Goal: Information Seeking & Learning: Learn about a topic

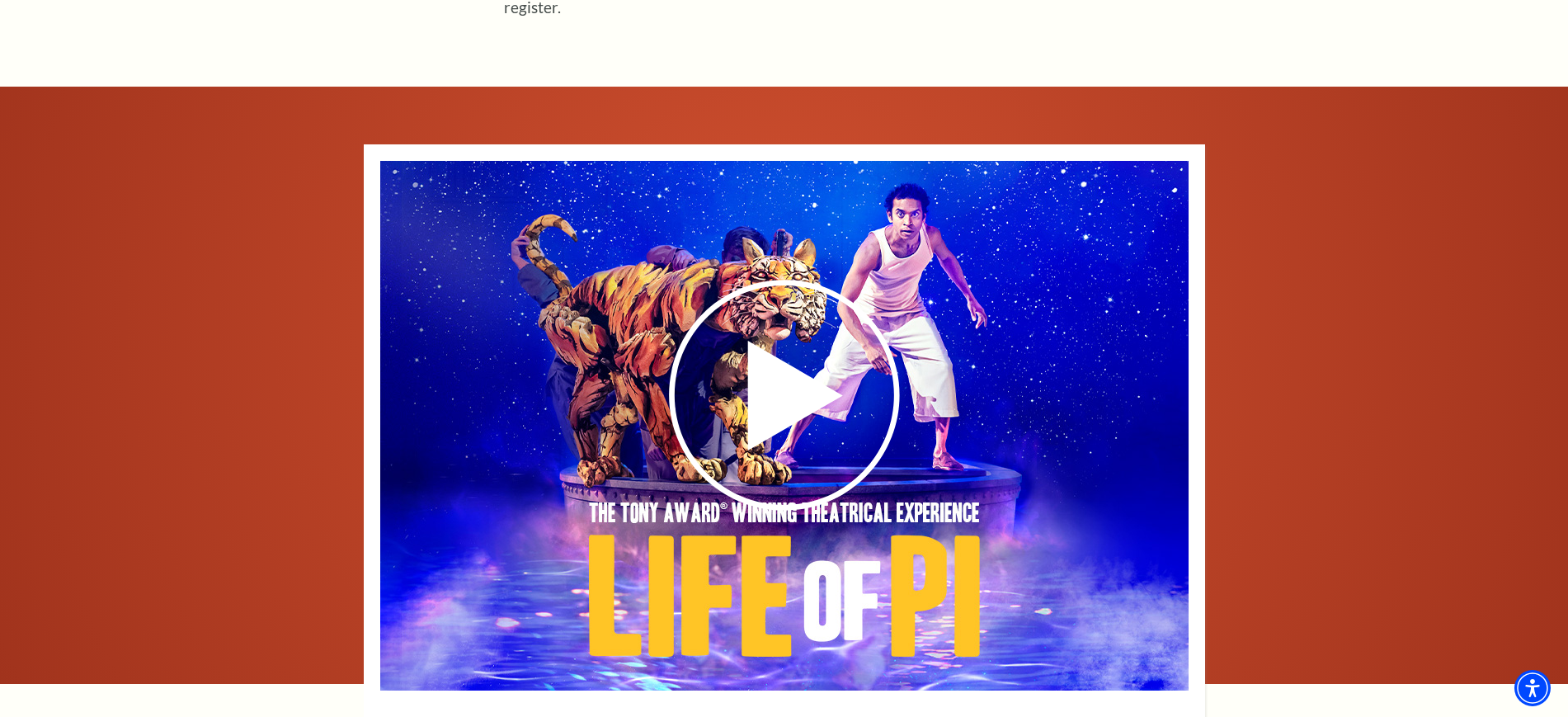
scroll to position [2578, 0]
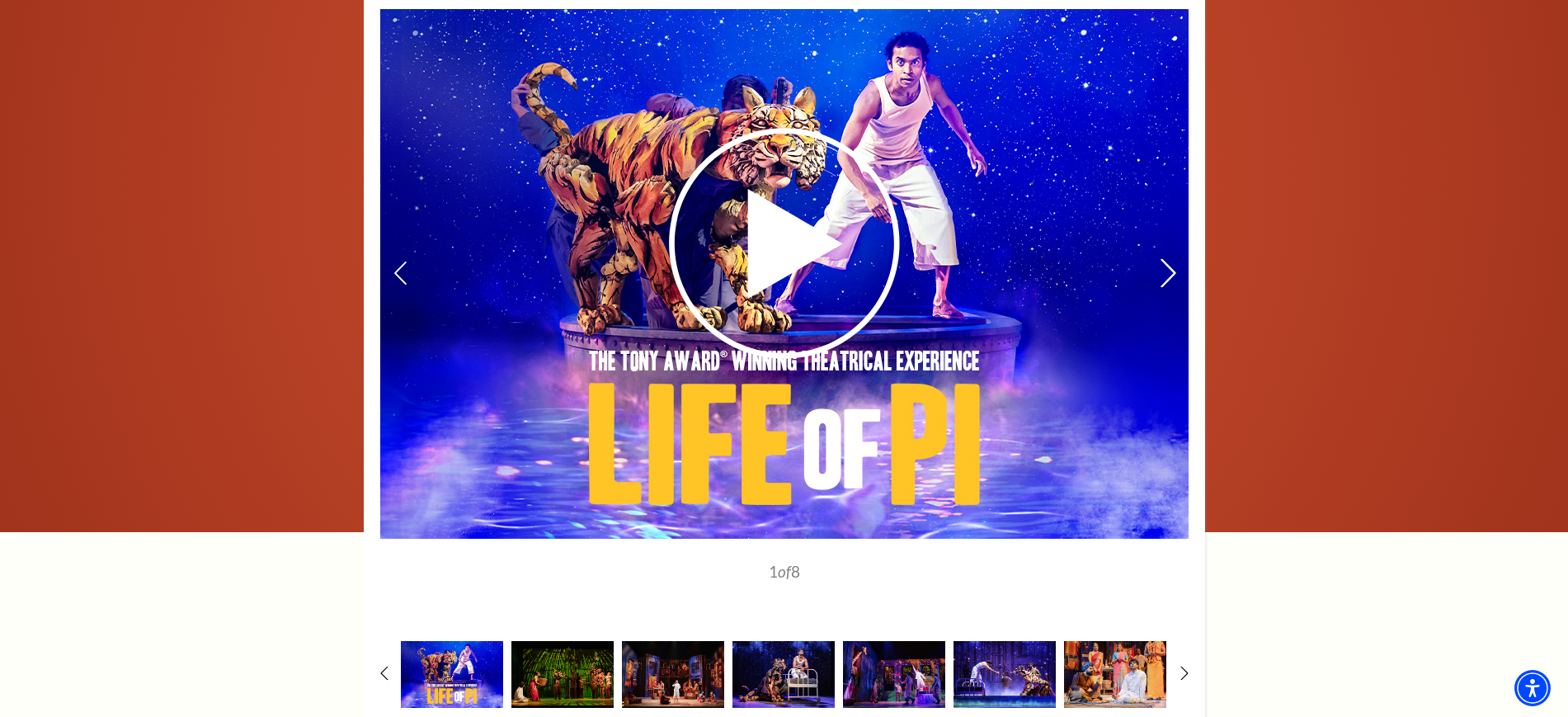
click at [1164, 259] on icon at bounding box center [1168, 274] width 17 height 29
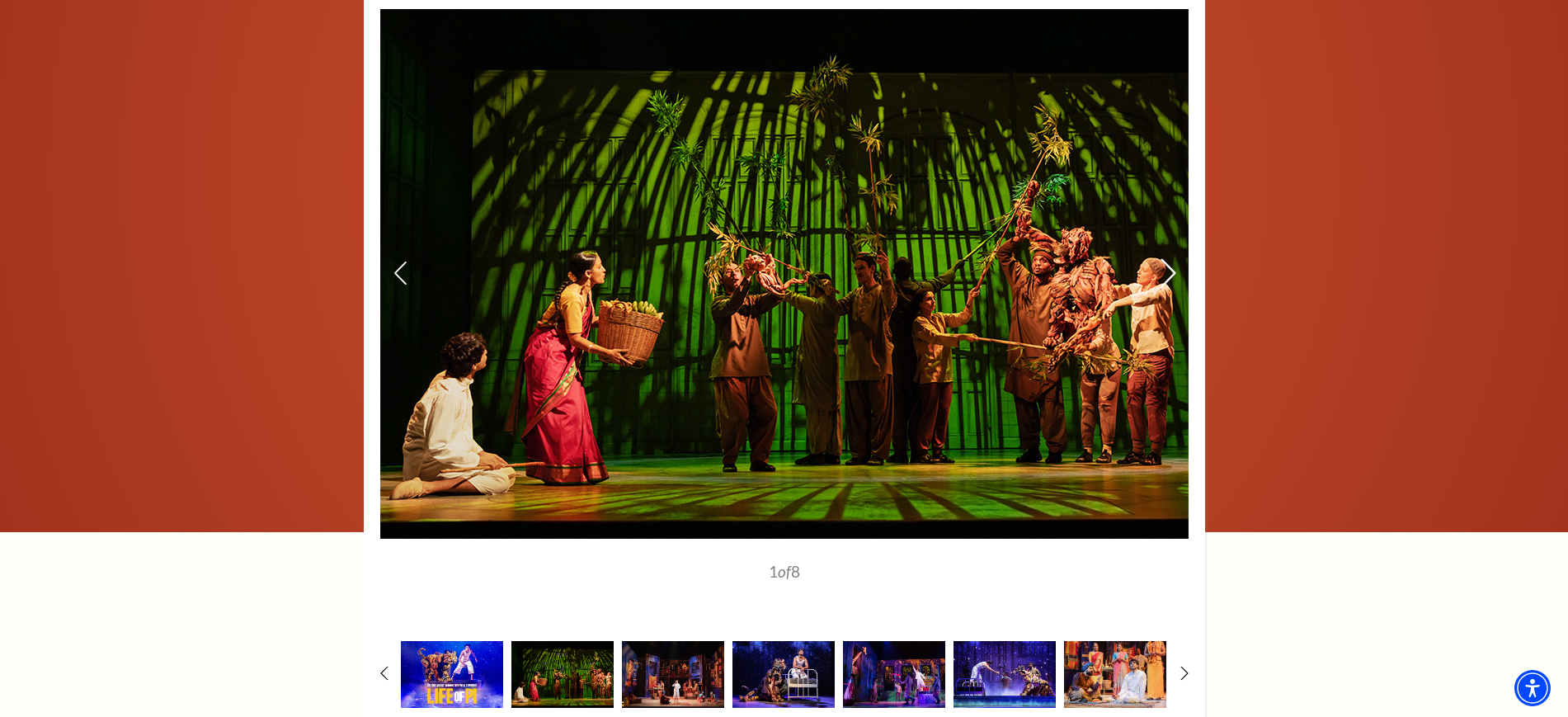
click at [1164, 259] on icon at bounding box center [1168, 274] width 17 height 29
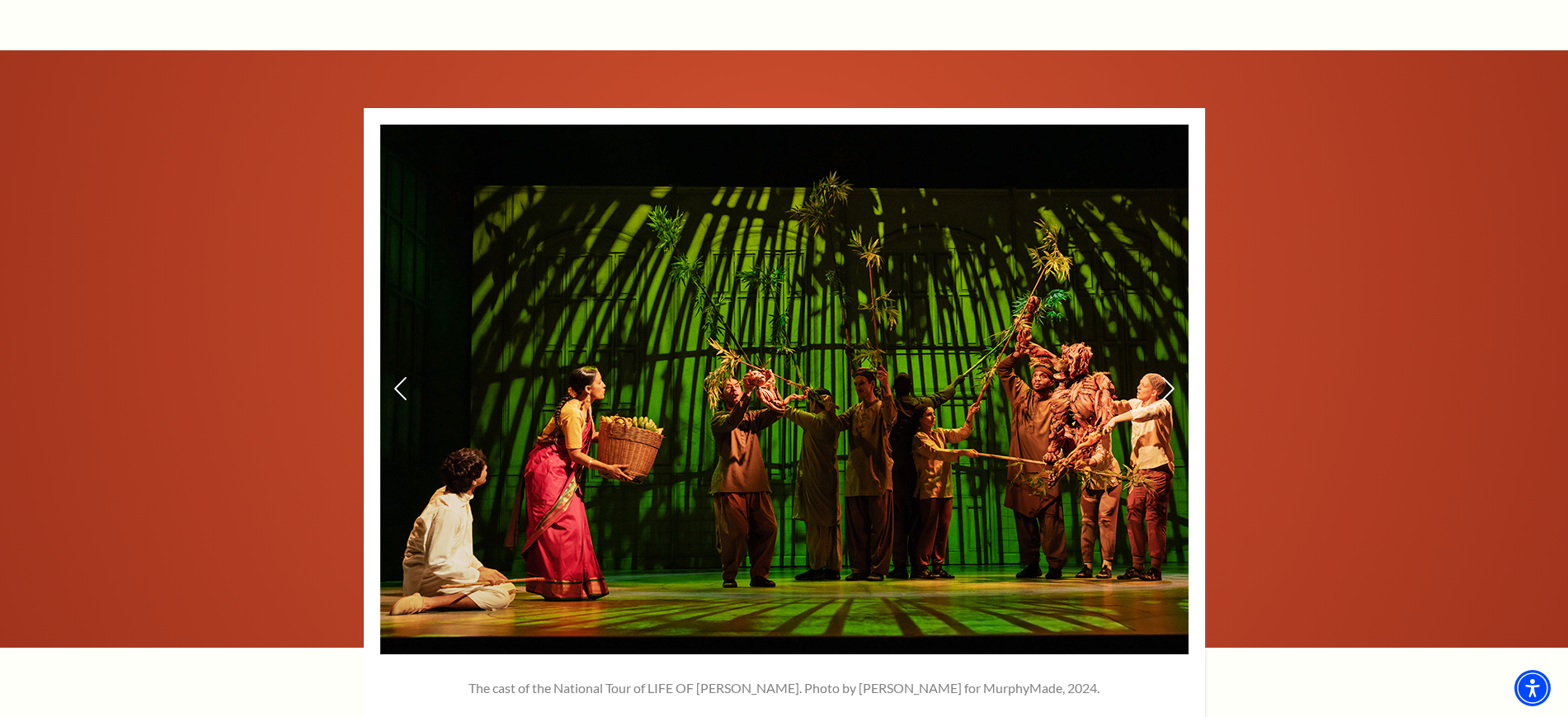
scroll to position [2406, 0]
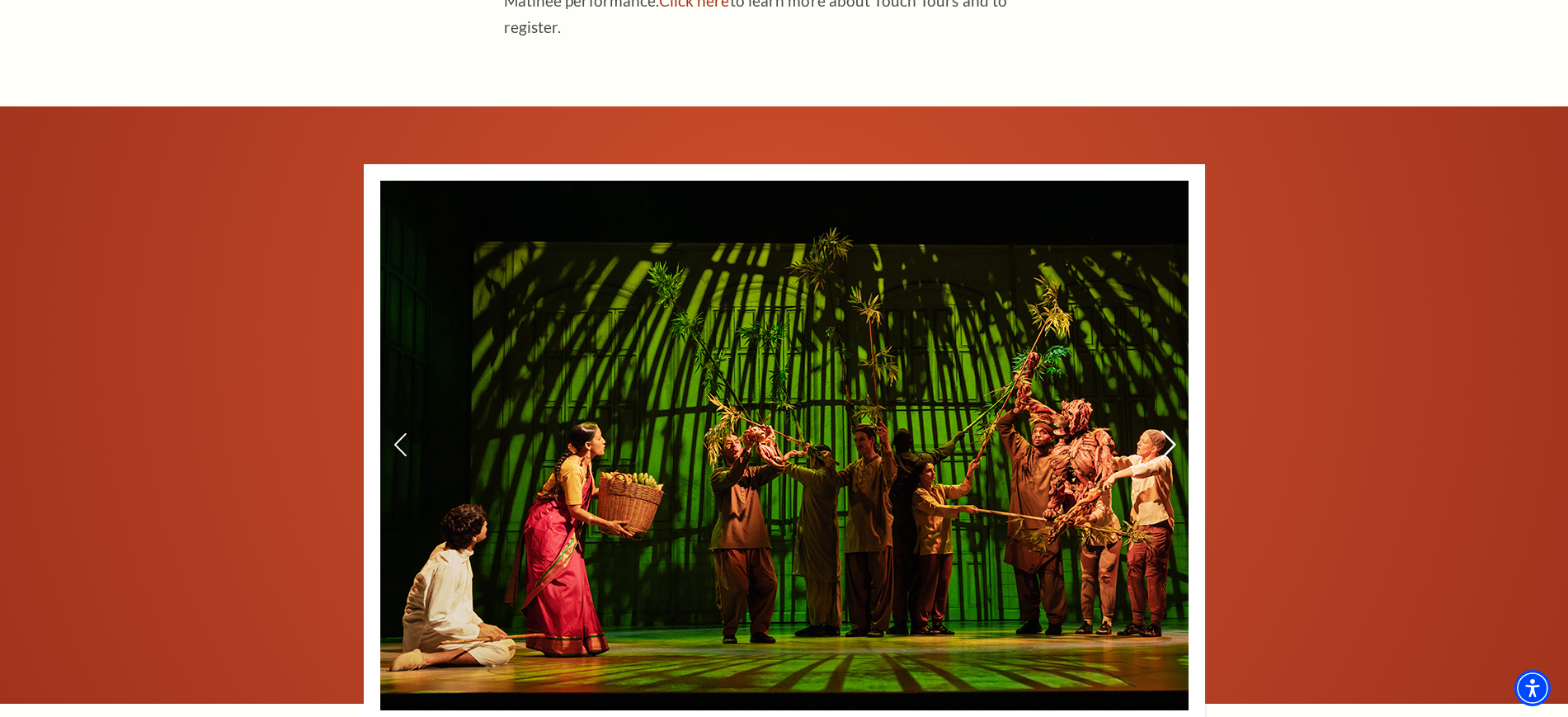
click at [1172, 431] on use at bounding box center [1167, 445] width 14 height 29
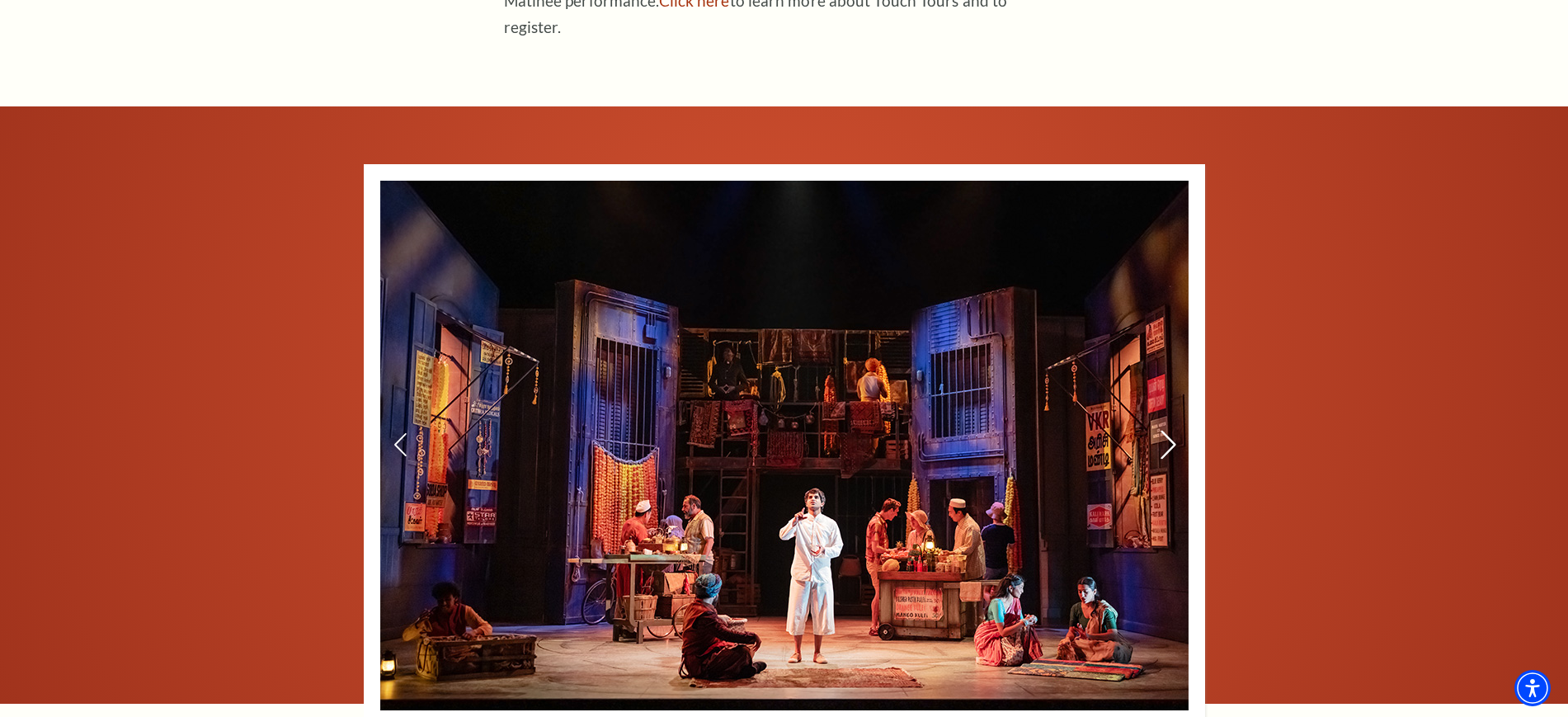
click at [1172, 431] on icon at bounding box center [1168, 445] width 17 height 29
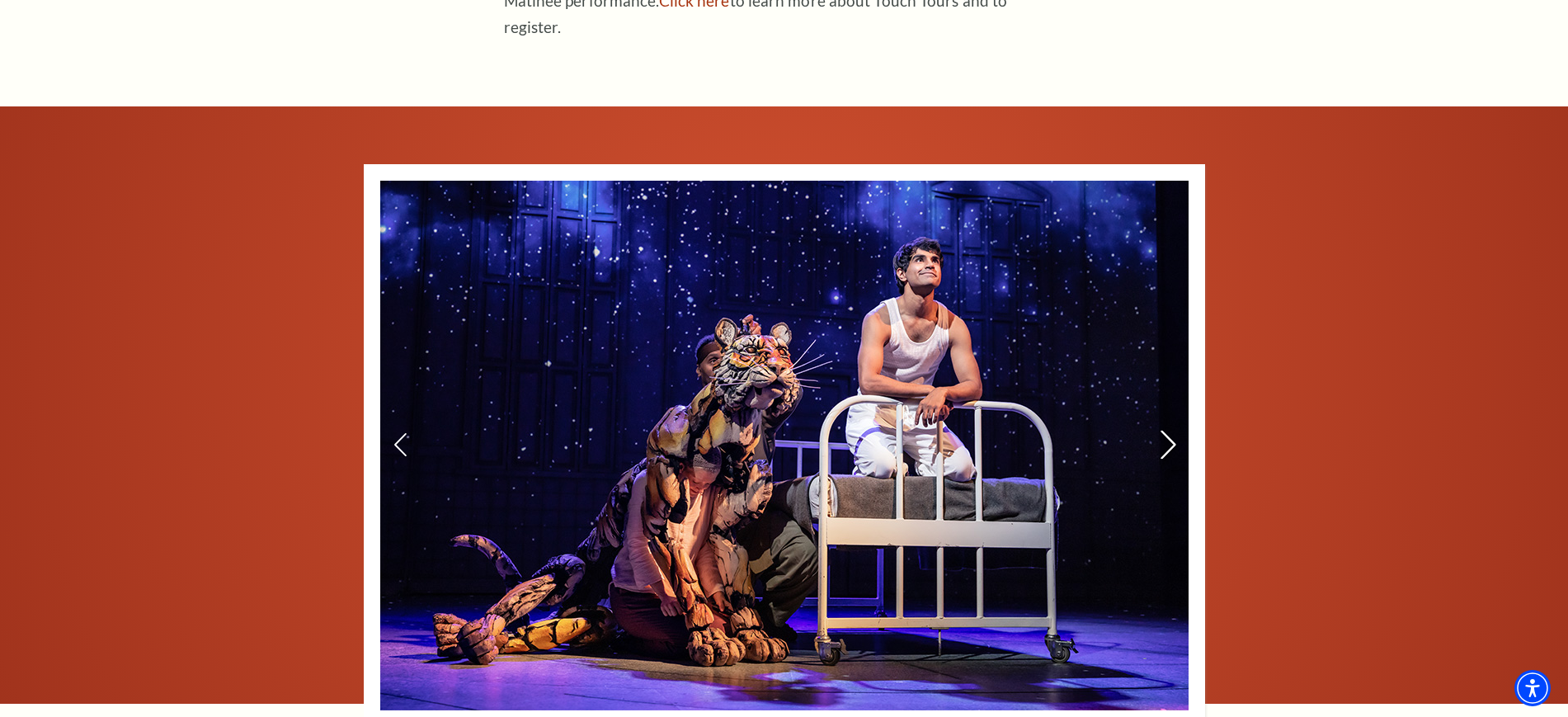
click at [1172, 431] on icon at bounding box center [1168, 445] width 17 height 29
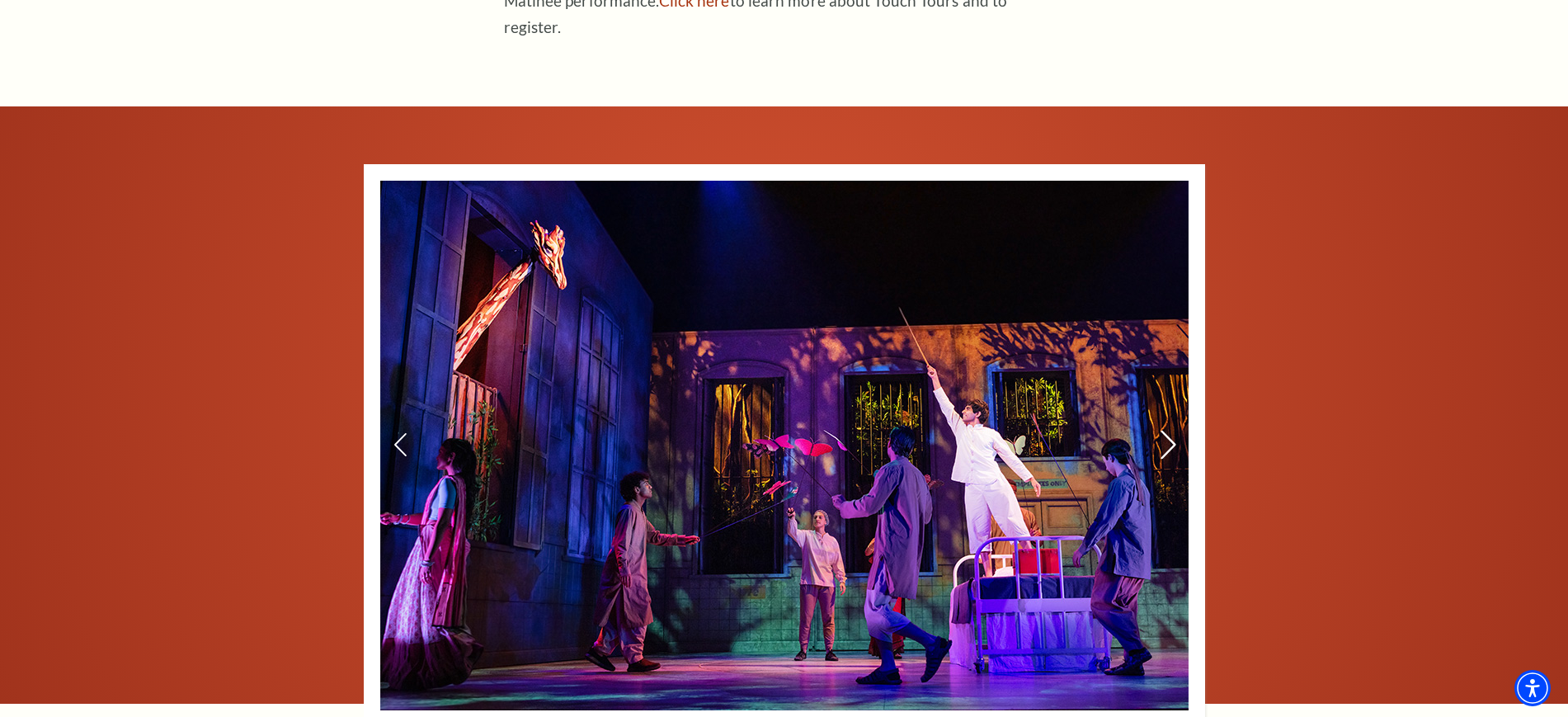
click at [1172, 431] on icon at bounding box center [1168, 445] width 17 height 29
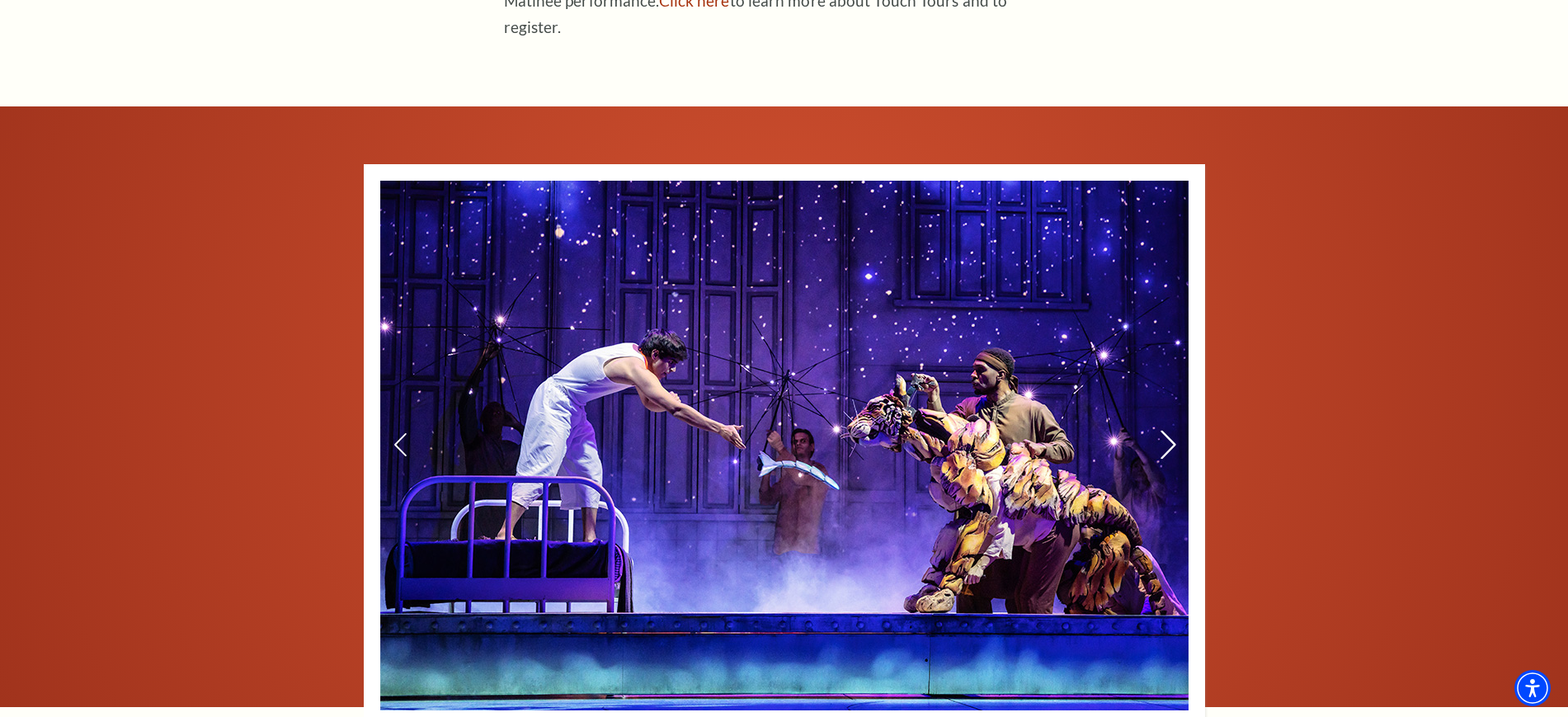
click at [1171, 431] on icon at bounding box center [1168, 445] width 17 height 29
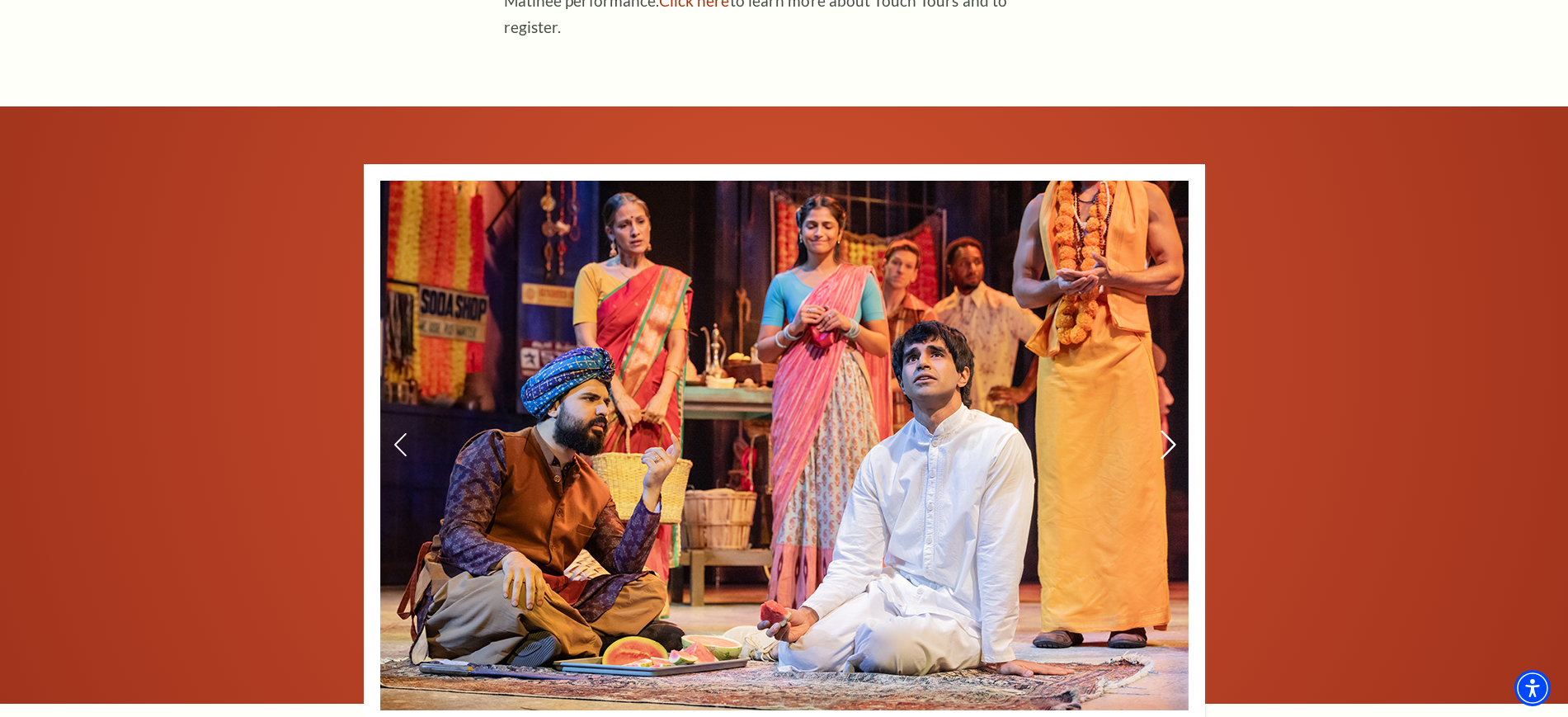
click at [1171, 431] on icon at bounding box center [1168, 445] width 17 height 29
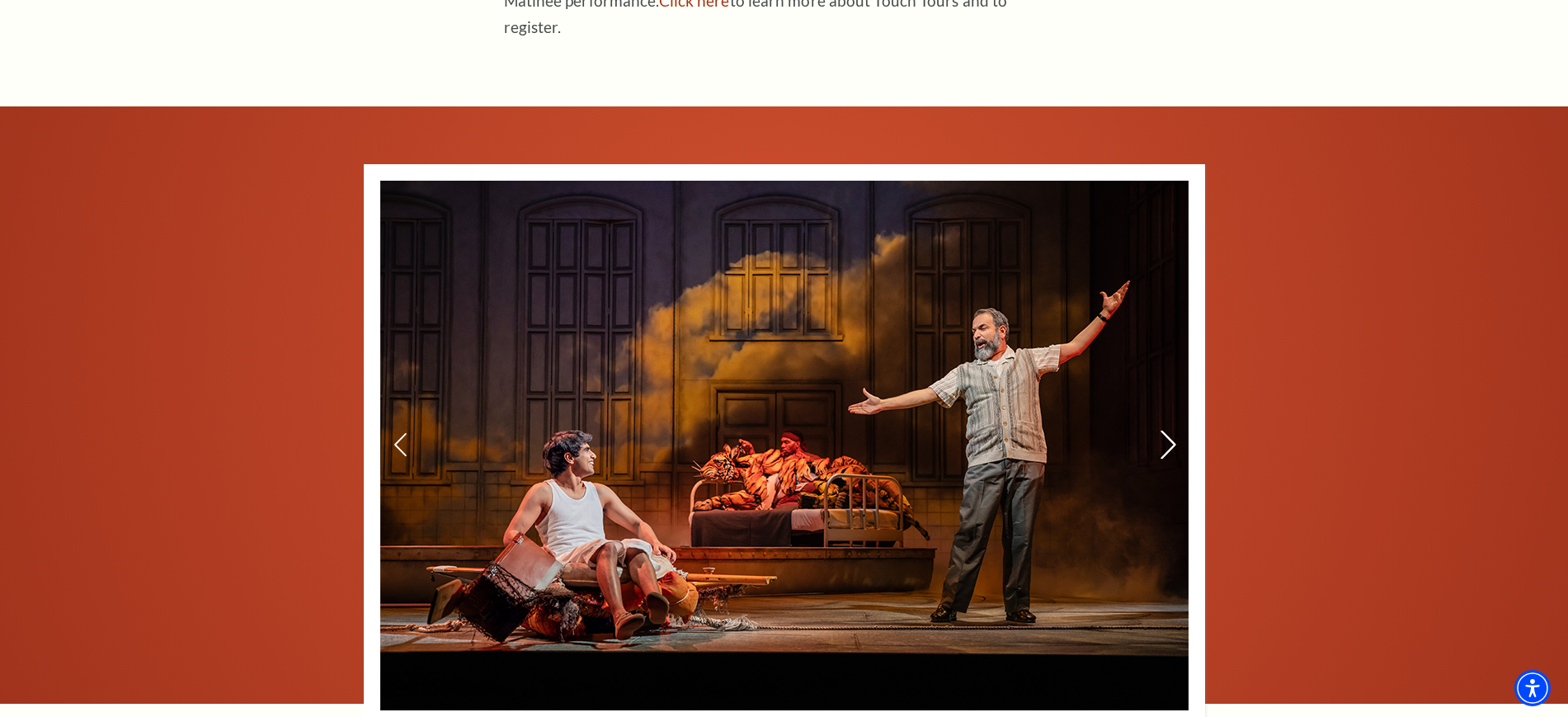
click at [1171, 431] on icon at bounding box center [1168, 445] width 17 height 29
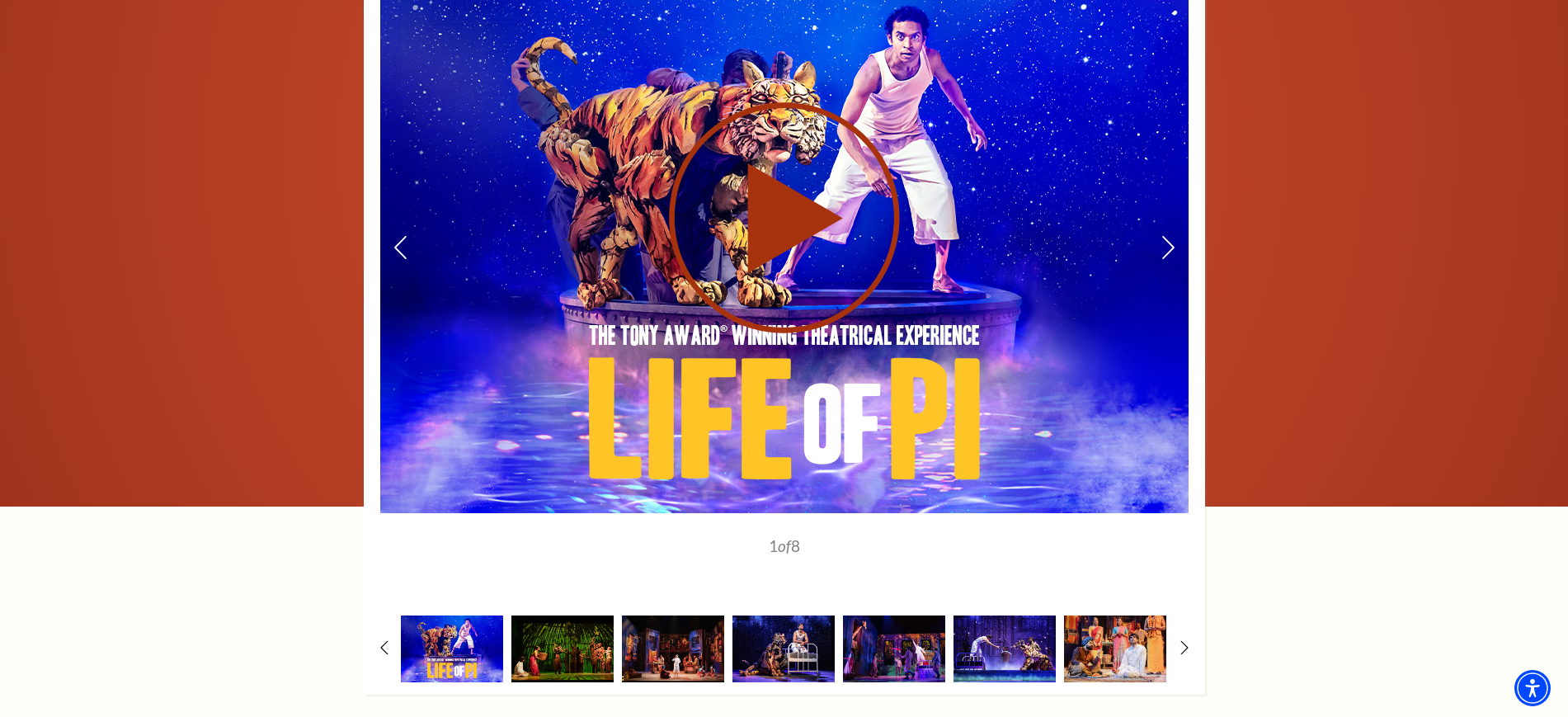
scroll to position [2750, 0]
